Goal: Register for event/course

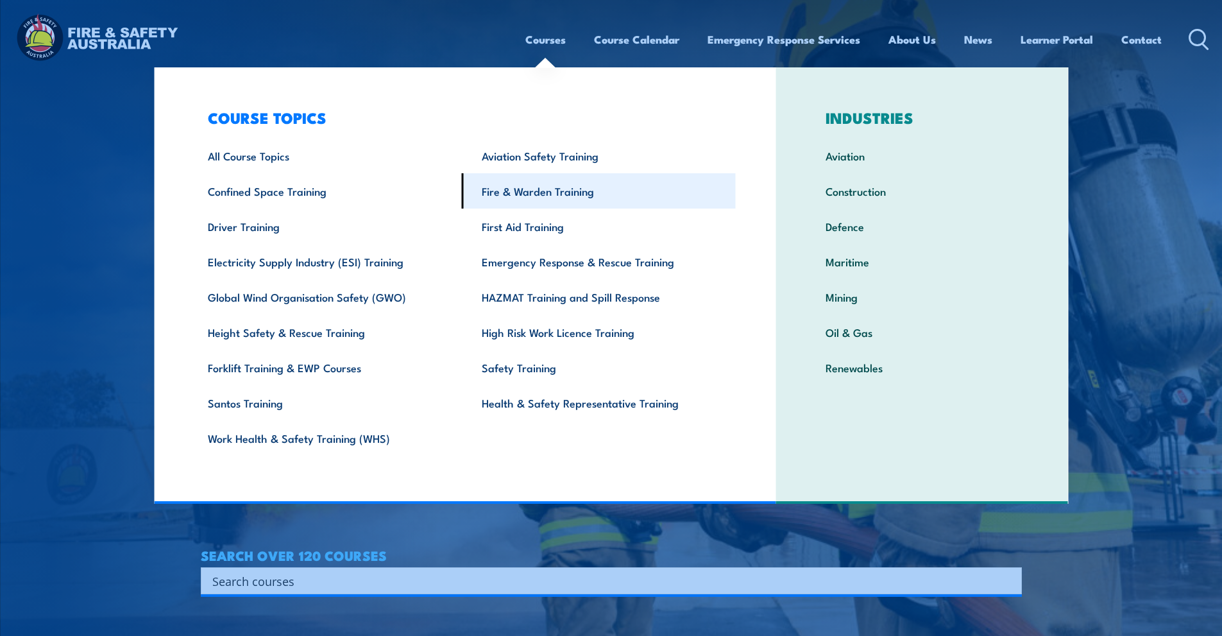
click at [547, 192] on link "Fire & Warden Training" at bounding box center [599, 190] width 274 height 35
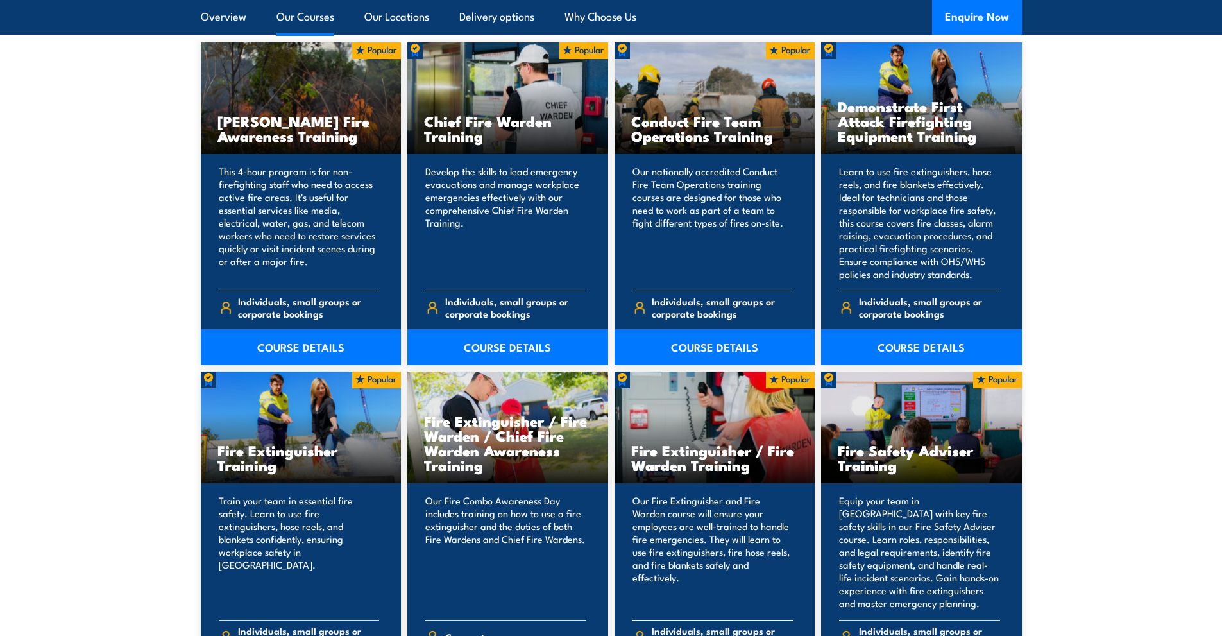
scroll to position [1026, 0]
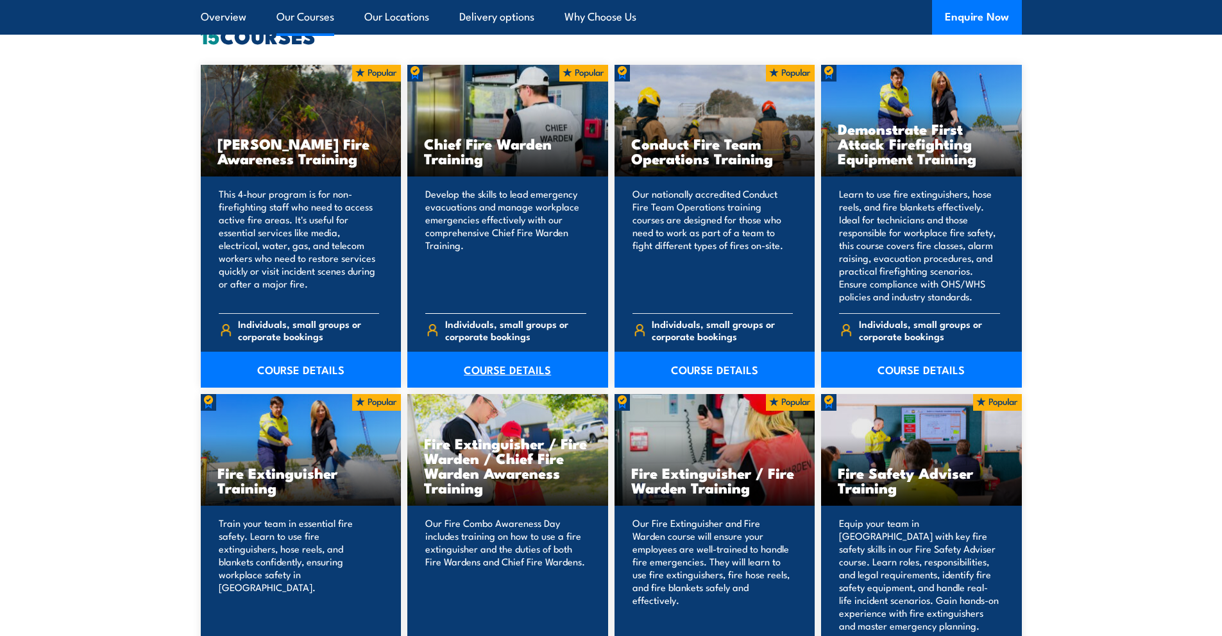
click at [507, 364] on link "COURSE DETAILS" at bounding box center [507, 370] width 201 height 36
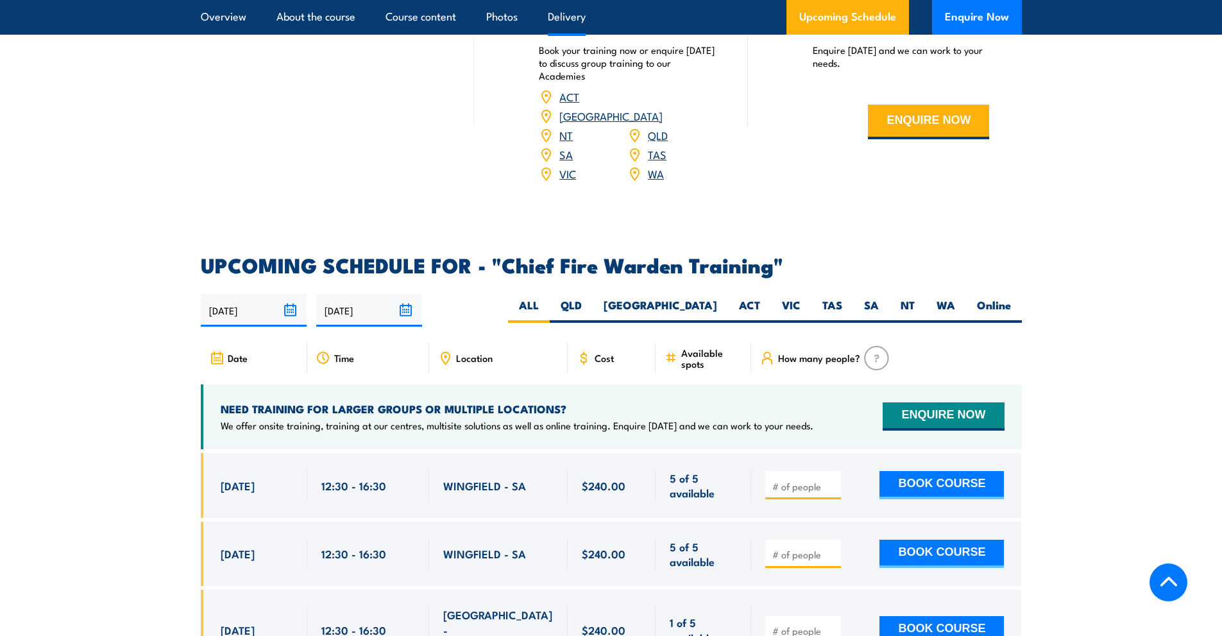
scroll to position [2053, 0]
